Goal: Task Accomplishment & Management: Complete application form

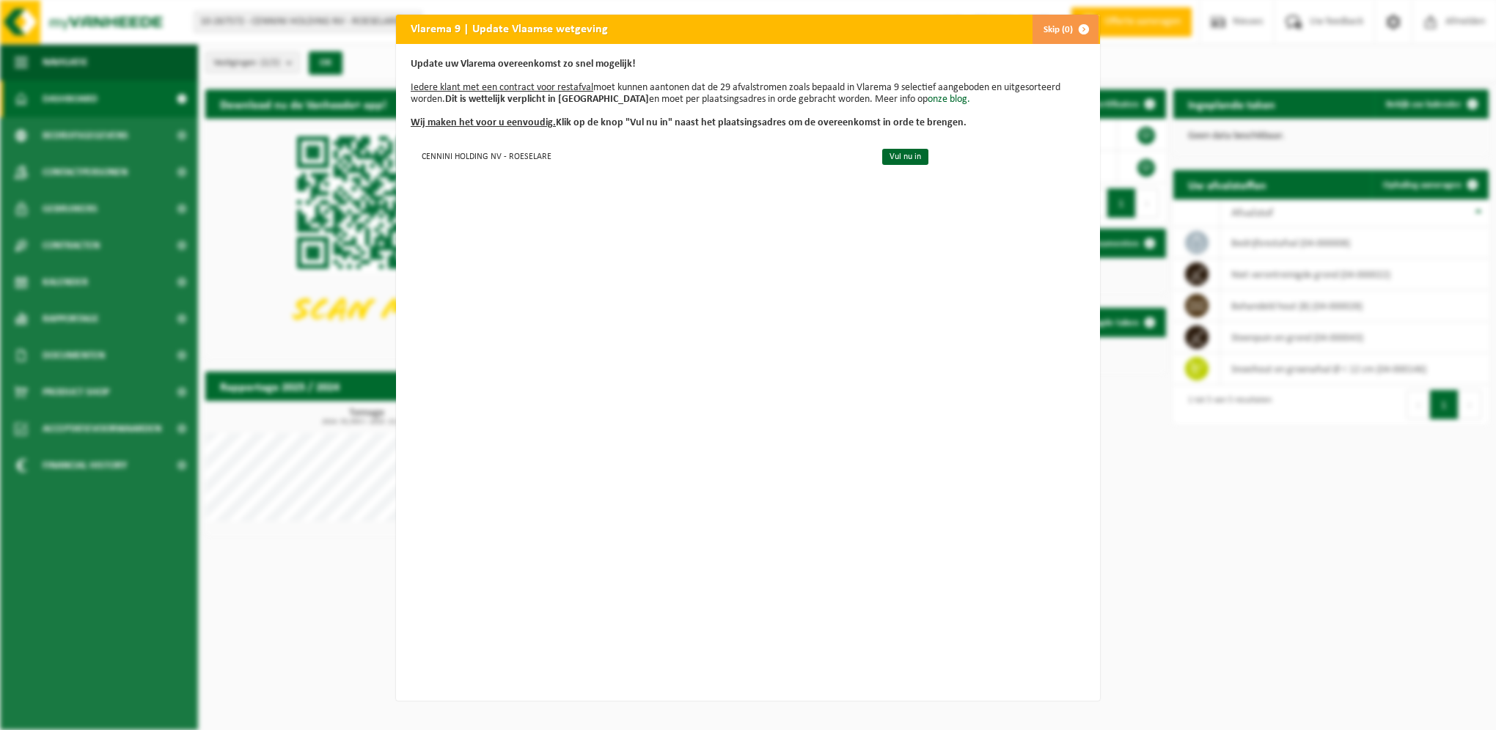
click at [750, 282] on div "Update uw Vlarema overeenkomst zo snel mogelijk! Iedere klant met een contract …" at bounding box center [748, 372] width 704 height 657
click at [1041, 31] on button "Skip (0)" at bounding box center [1064, 29] width 67 height 29
click at [882, 155] on link "Vul nu in" at bounding box center [905, 157] width 46 height 16
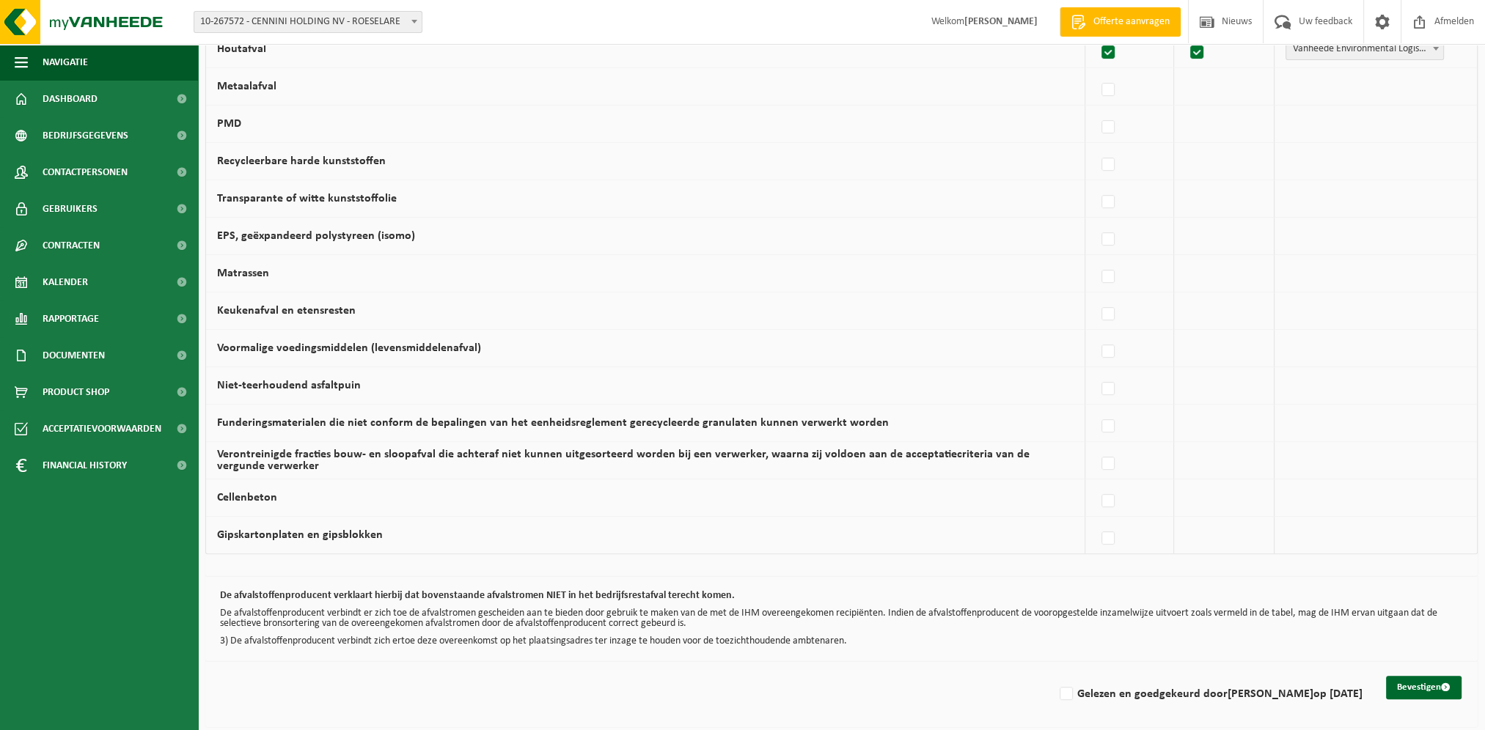
scroll to position [782, 0]
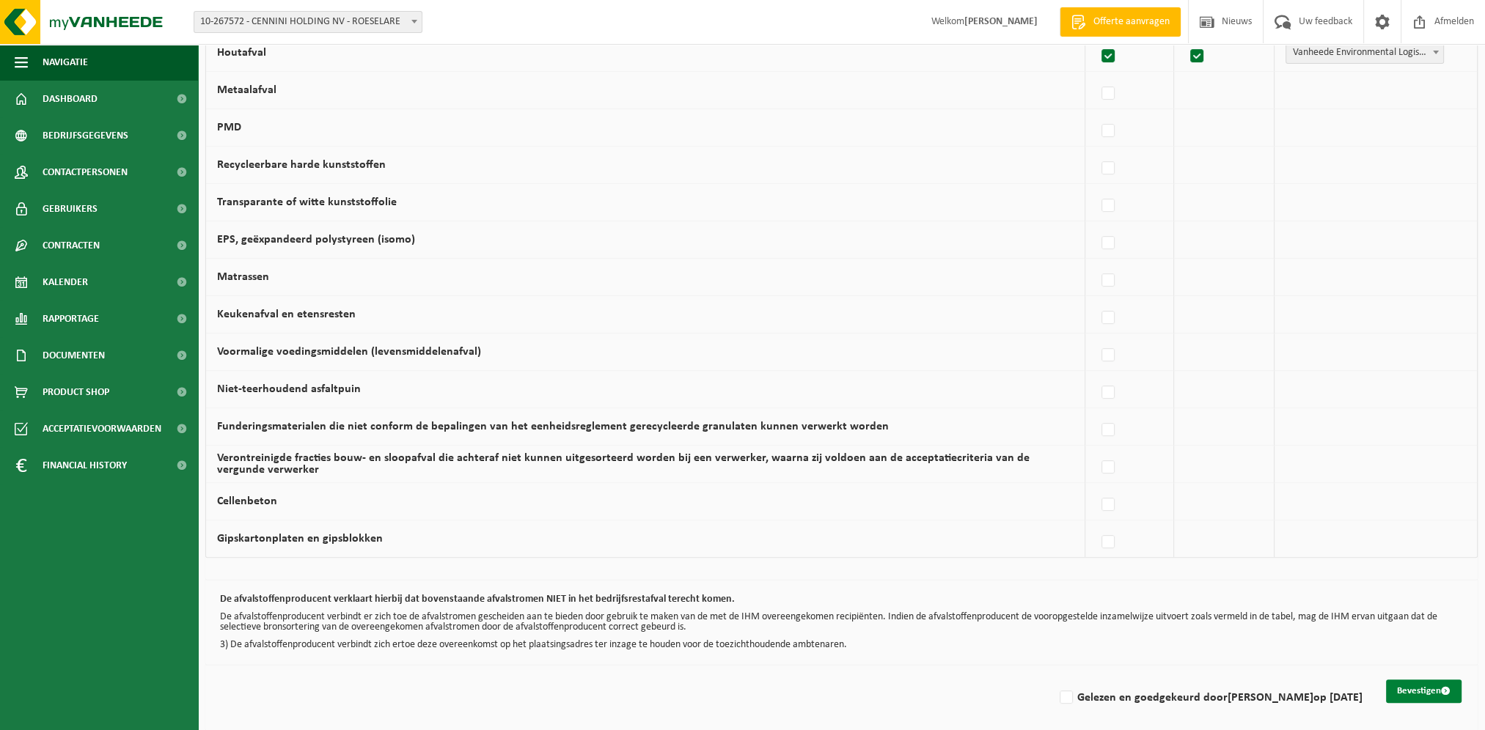
click at [1428, 686] on button "Bevestigen" at bounding box center [1424, 691] width 76 height 23
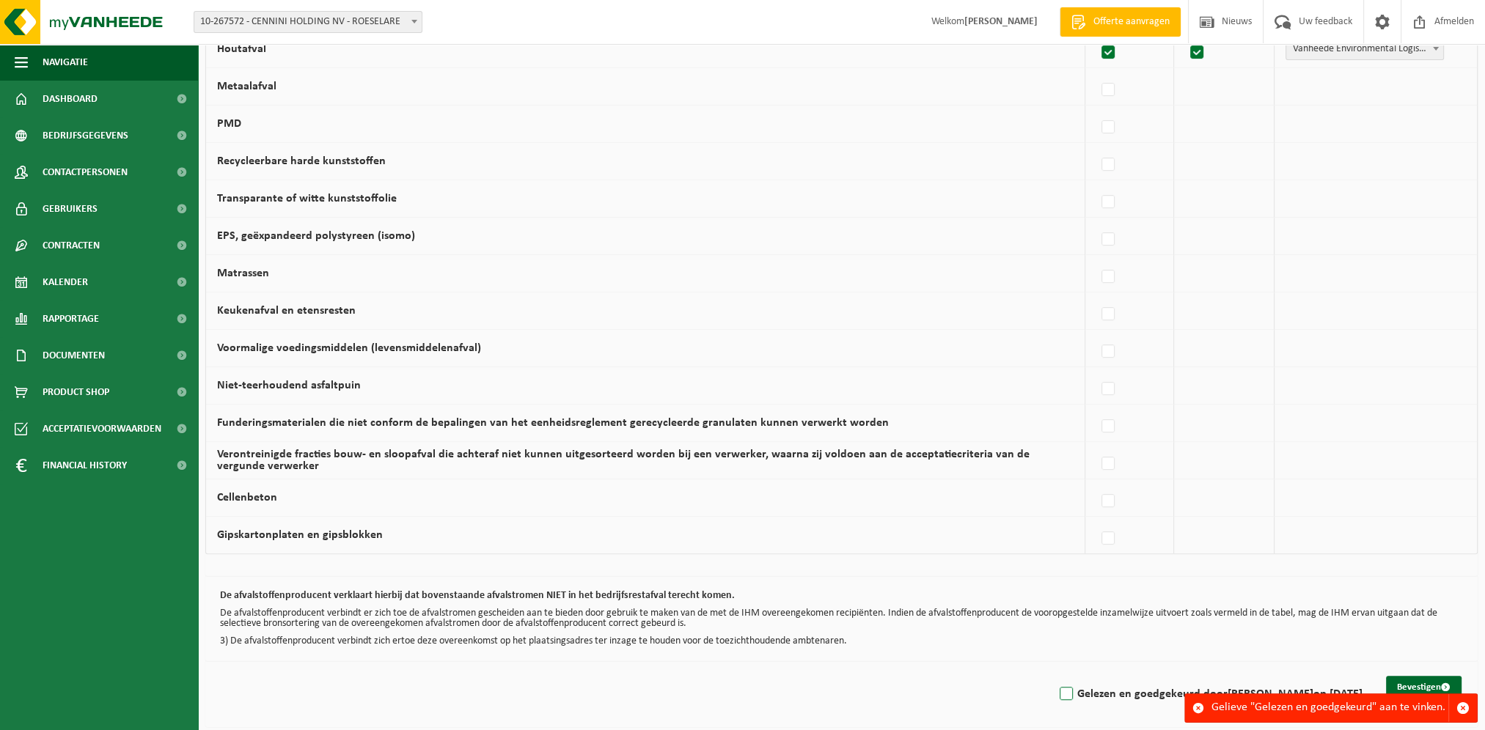
click at [1056, 689] on label "Gelezen en goedgekeurd door NADINE VERMEERSCH op 18/09/25" at bounding box center [1209, 694] width 306 height 22
click at [1053, 676] on input "Gelezen en goedgekeurd door NADINE VERMEERSCH op 18/09/25" at bounding box center [1053, 675] width 1 height 1
checkbox input "true"
click at [1407, 682] on button "Bevestigen" at bounding box center [1424, 687] width 76 height 23
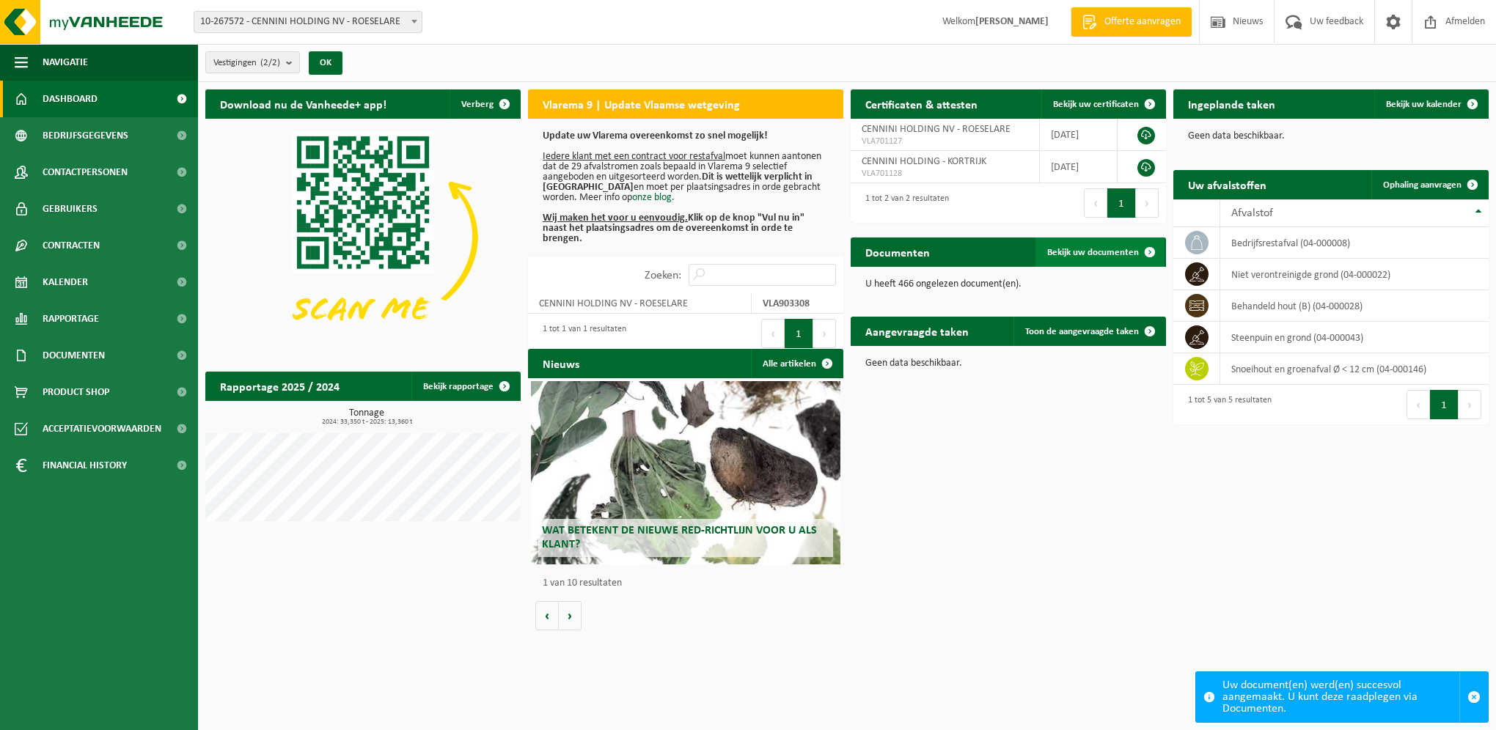
click at [1079, 252] on span "Bekijk uw documenten" at bounding box center [1093, 253] width 92 height 10
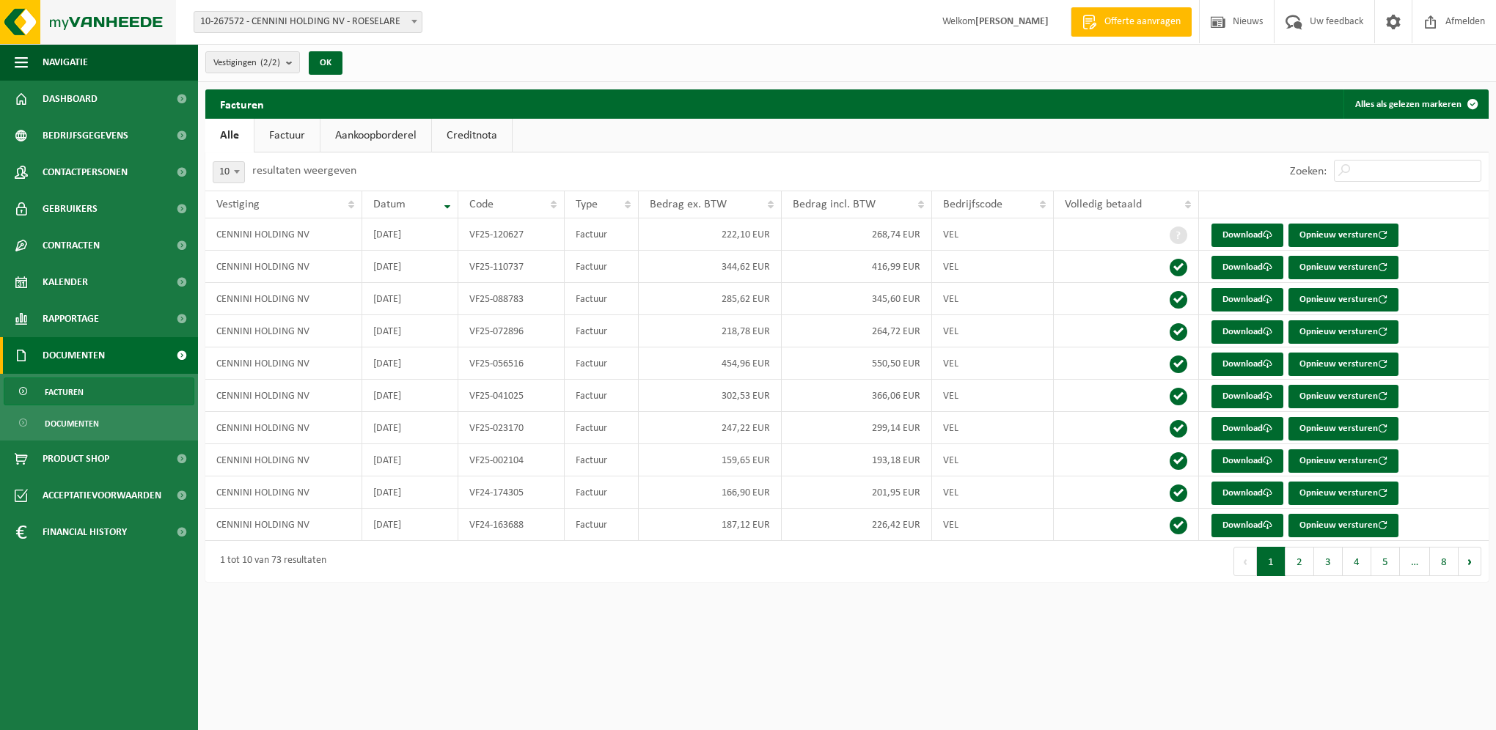
drag, startPoint x: 29, startPoint y: 19, endPoint x: 41, endPoint y: 13, distance: 13.8
click at [29, 19] on img at bounding box center [88, 22] width 176 height 44
